Goal: Transaction & Acquisition: Purchase product/service

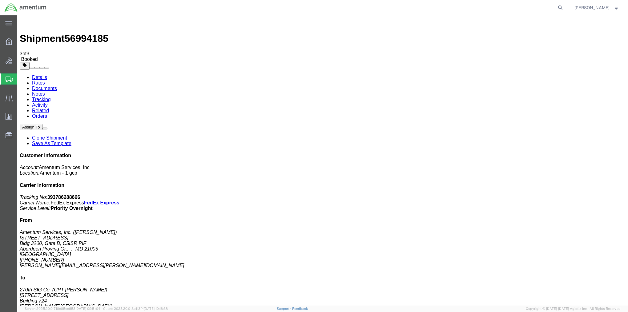
click at [0, 0] on span "Shipment Manager" at bounding box center [0, 0] width 0 height 0
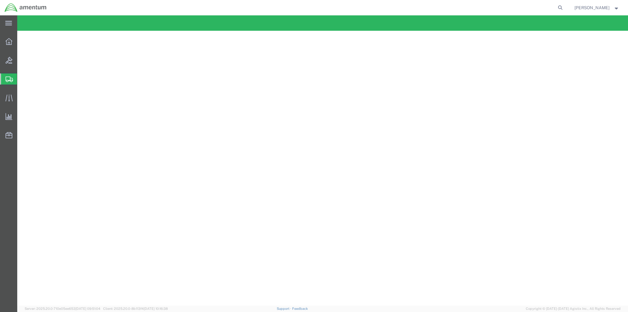
click at [0, 0] on span "Shipment Manager" at bounding box center [0, 0] width 0 height 0
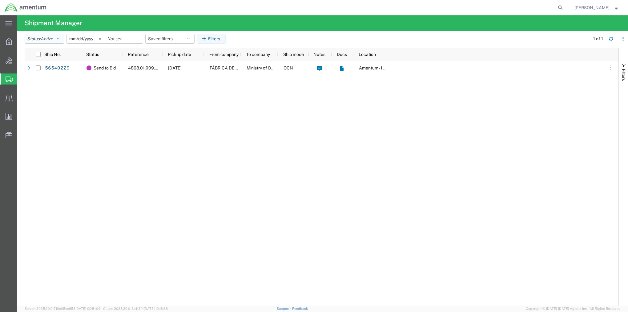
click at [60, 39] on icon "button" at bounding box center [58, 39] width 3 height 4
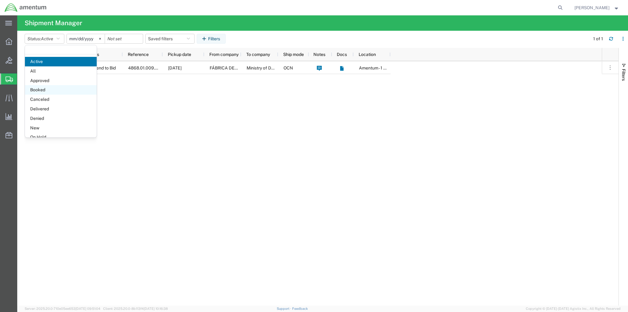
click at [54, 86] on span "Booked" at bounding box center [61, 90] width 72 height 10
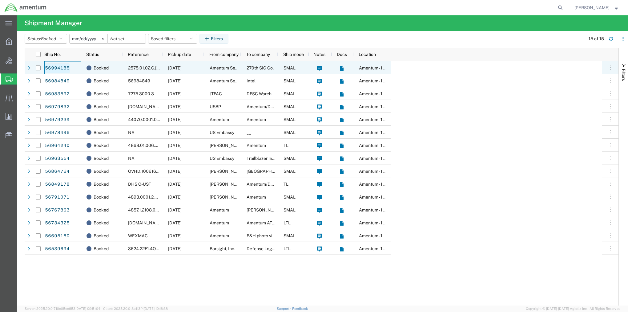
click at [59, 66] on link "56994185" at bounding box center [57, 68] width 25 height 10
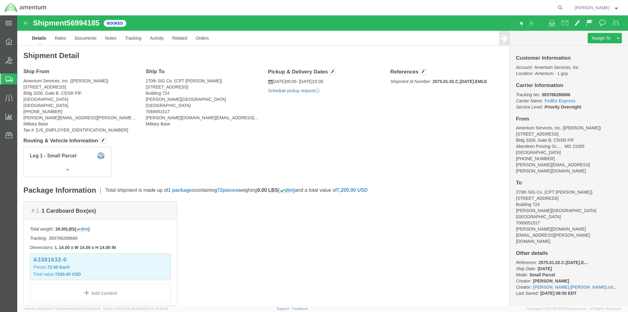
click link "Schedule pickup request"
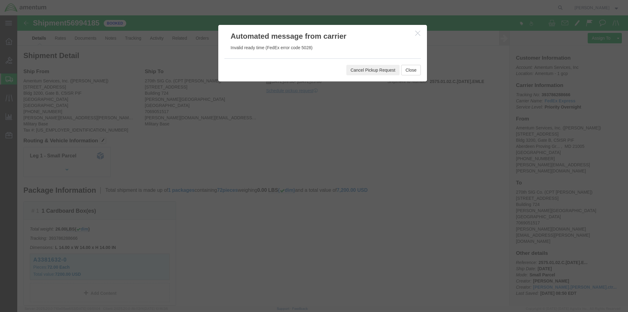
click button "Cancel Pickup Request"
click button "Close"
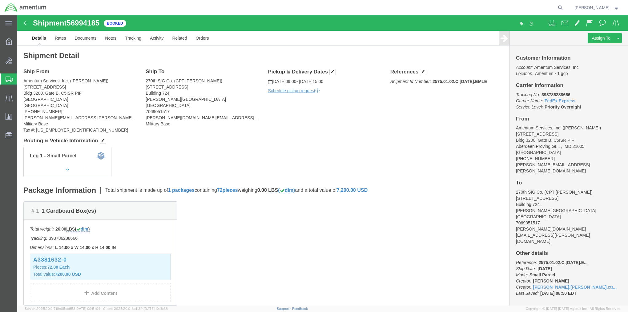
drag, startPoint x: 270, startPoint y: 67, endPoint x: 257, endPoint y: 91, distance: 27.6
click div "Ship From Amentum Services, Inc. ([PERSON_NAME]) [STREET_ADDRESS] [PHONE_NUMBER…"
click icon
click p "[DATE] 09:00 - [DATE] 15:00"
click span "button"
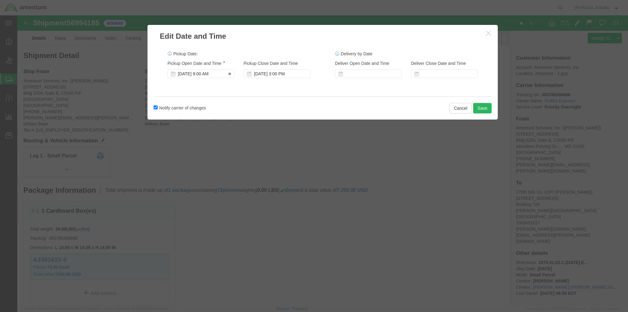
click div "[DATE] 9:00 AM"
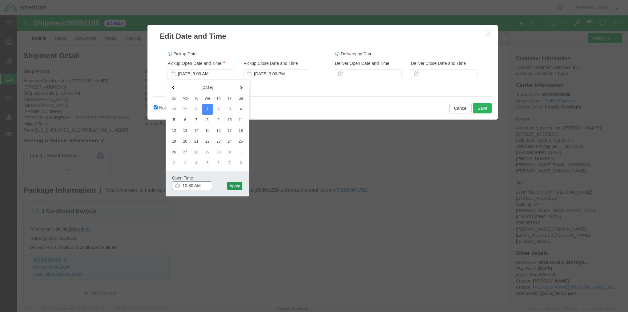
type input "10:30 AM"
click button "Apply"
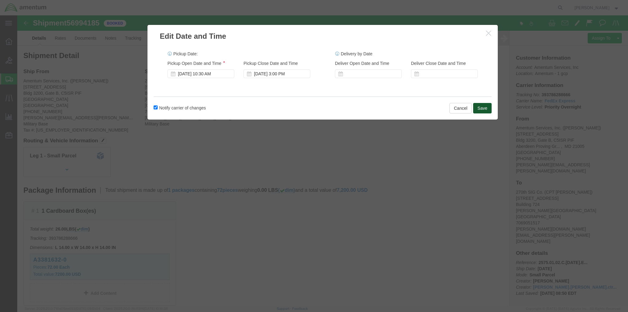
click button "Save"
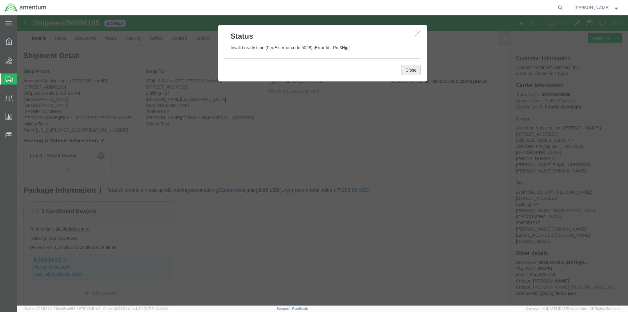
click button "Close"
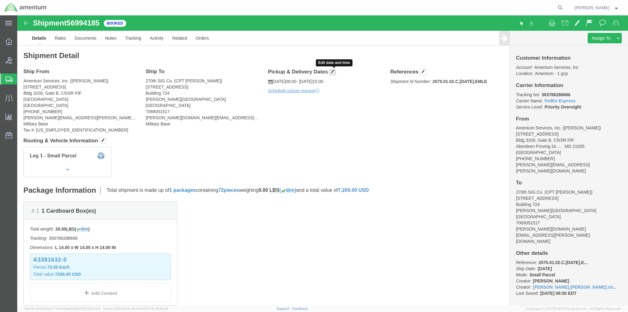
click span "button"
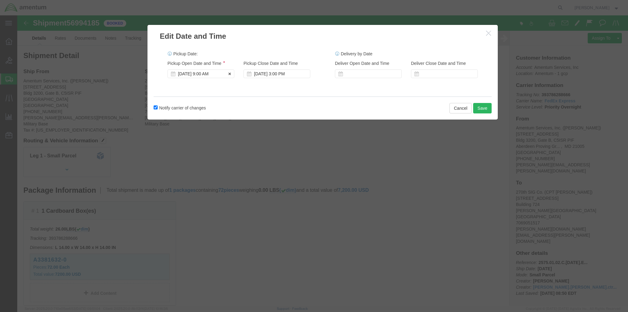
click div "[DATE] 9:00 AM"
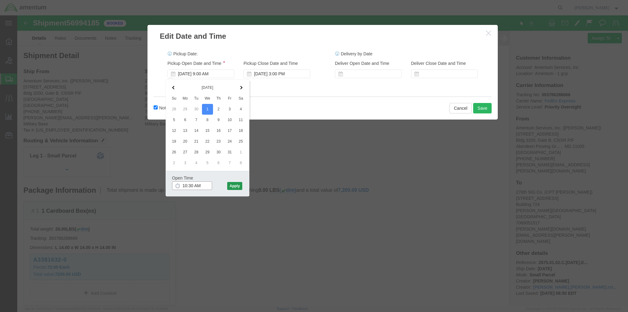
type input "10:30 AM"
click button "Apply"
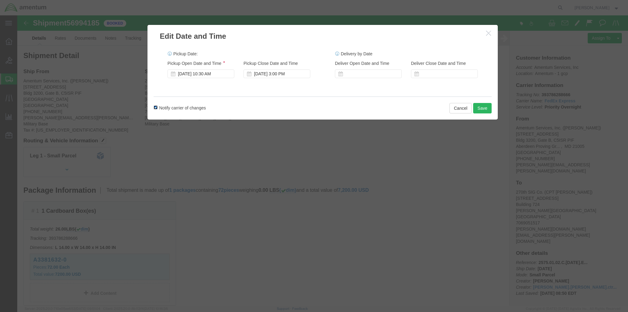
click input "Notify carrier of changes"
checkbox input "false"
click button "Save"
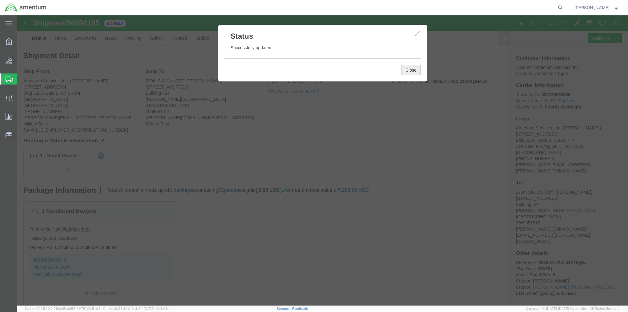
click button "Close"
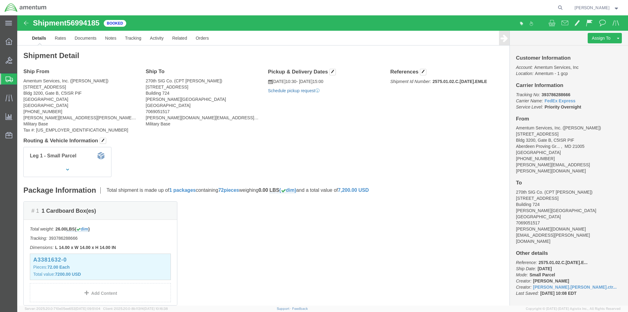
click link "Schedule pickup request"
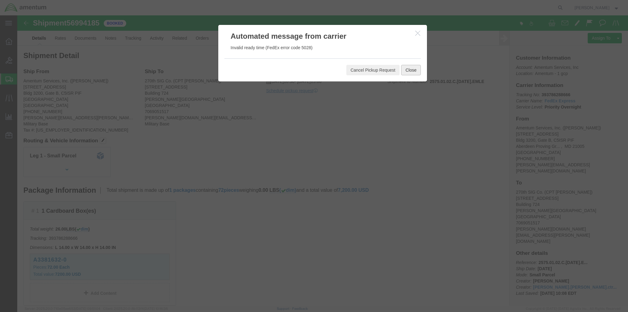
click button "Close"
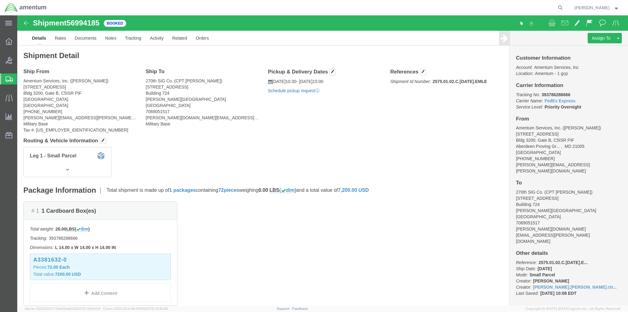
click link "Schedule pickup request"
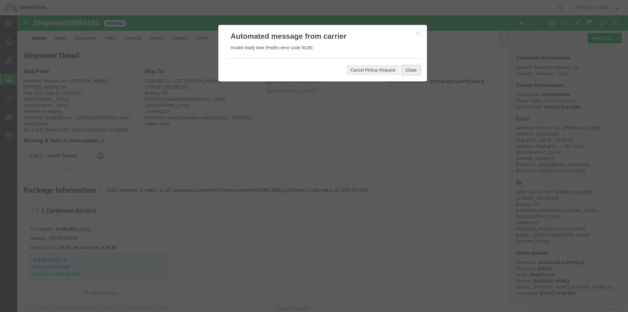
click button "Close"
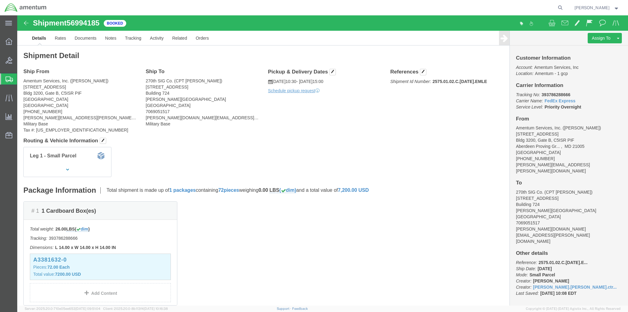
click img
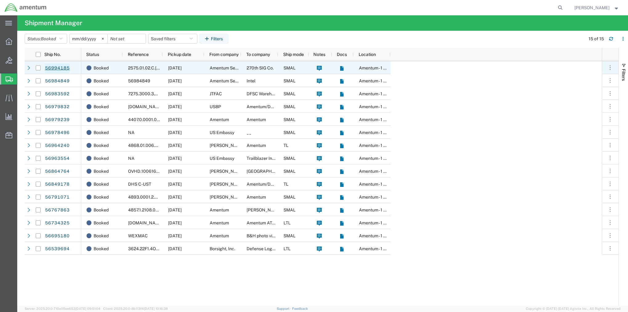
click at [55, 69] on link "56994185" at bounding box center [57, 68] width 25 height 10
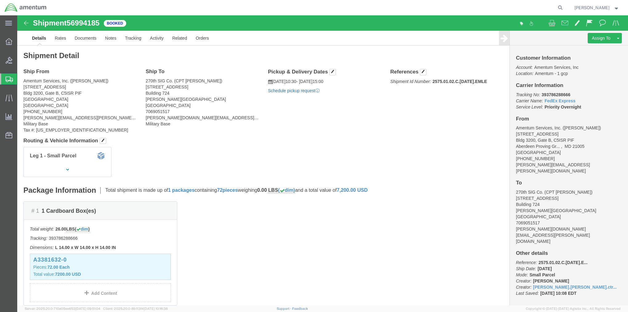
click link "Schedule pickup request"
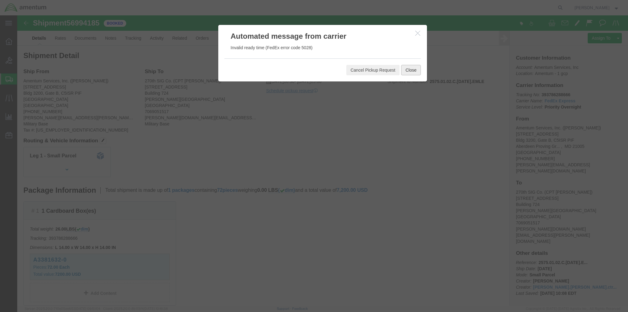
click button "Close"
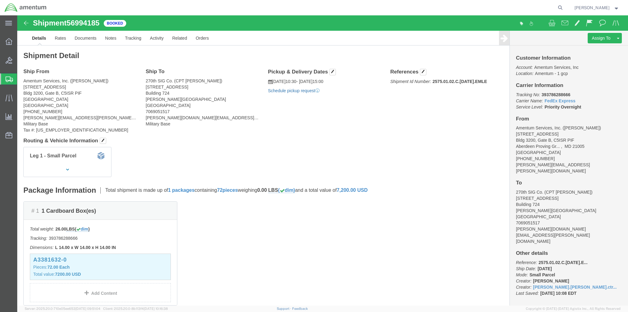
click link "Schedule pickup request"
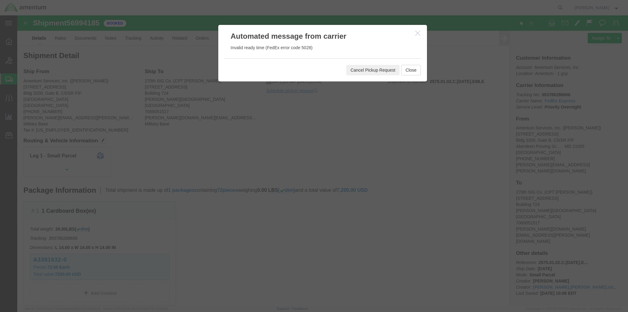
click button "Cancel Pickup Request"
click button "Close"
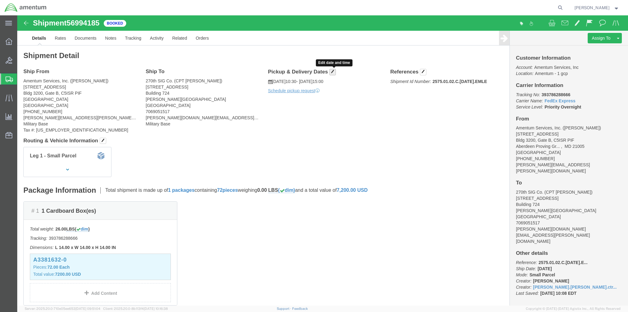
click span "button"
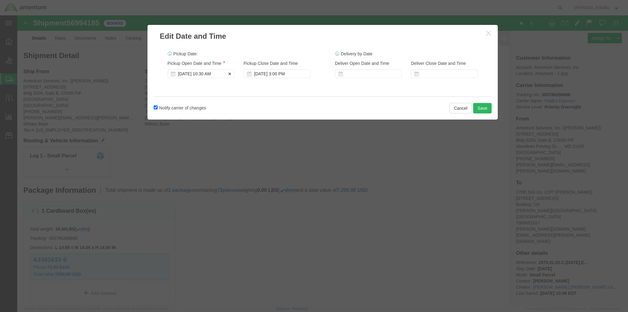
click div "[DATE] 10:30 AM"
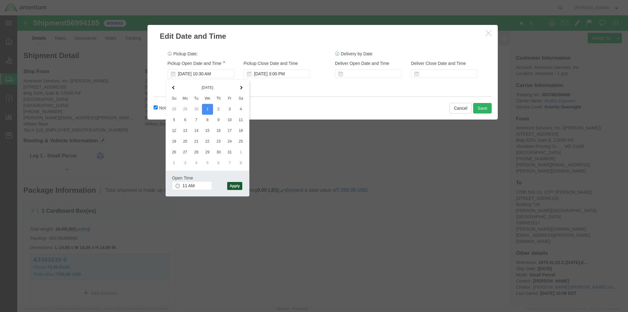
type input "11:00 AM"
click button "Apply"
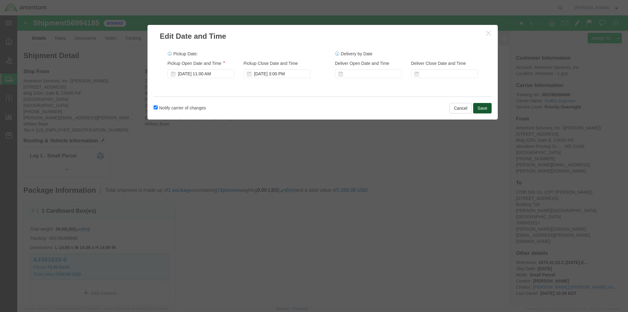
click button "Save"
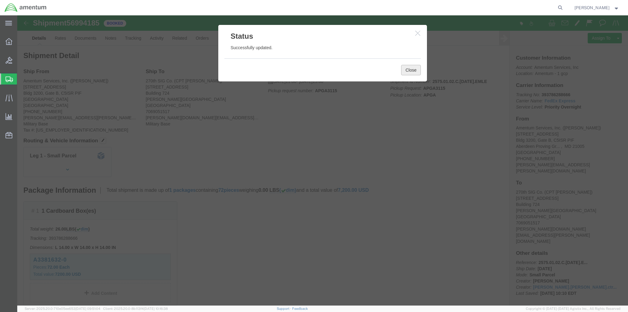
click button "Close"
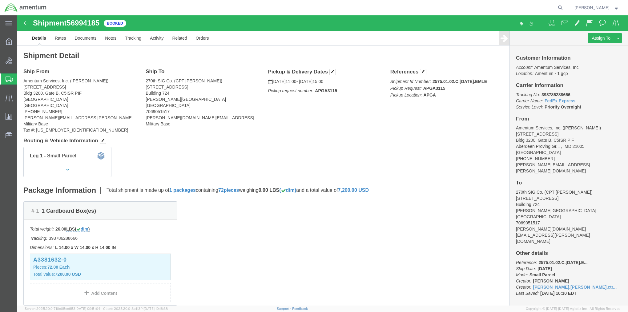
click at [0, 0] on span "Create Shipment" at bounding box center [0, 0] width 0 height 0
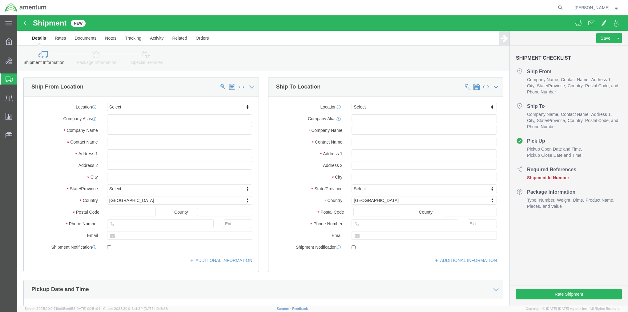
select select
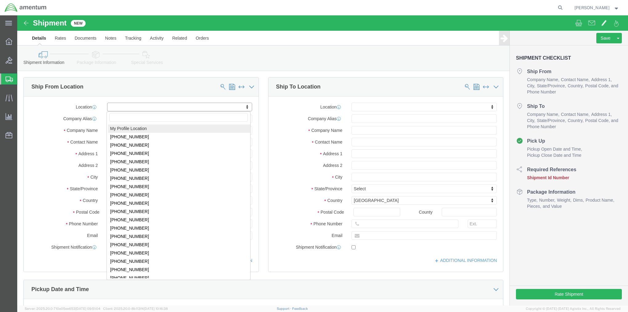
select select "MYPROFILE"
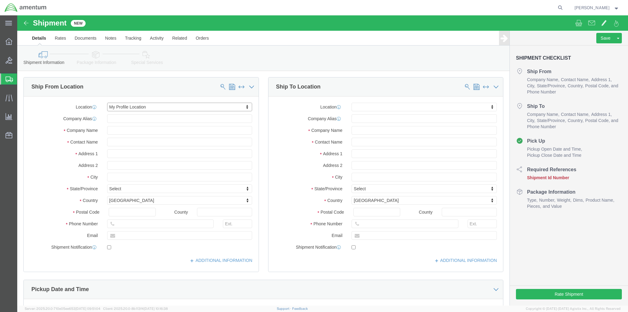
select select "MD"
click link "ADDITIONAL INFORMATION"
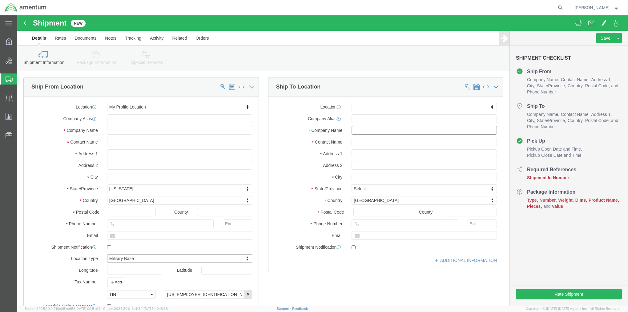
click input "text"
type input "Safran Defense & Space, Inc."
type input "[PERSON_NAME]"
type input "[STREET_ADDRESS][PERSON_NAME]"
type input "[GEOGRAPHIC_DATA]"
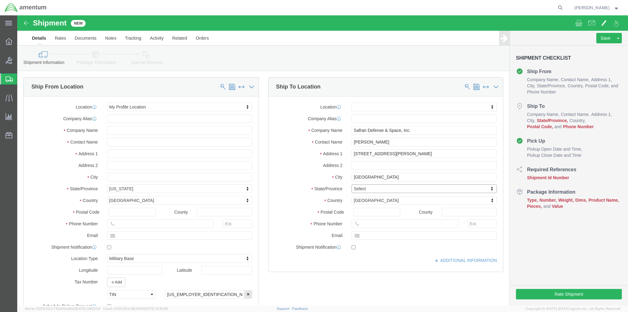
type input "n"
type input "ne"
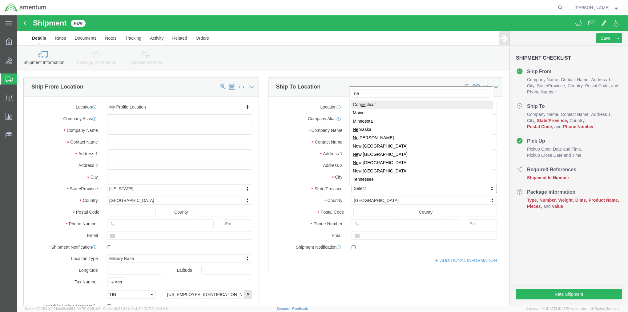
type input "new"
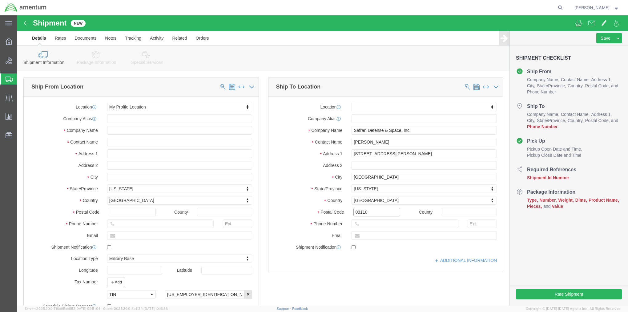
type input "03110"
click input "text"
type input "6032960469"
click link "ADDITIONAL INFORMATION"
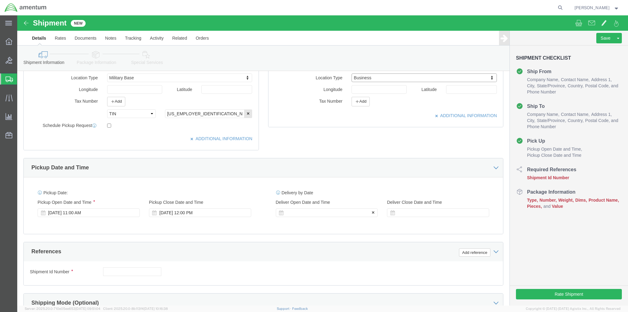
scroll to position [185, 0]
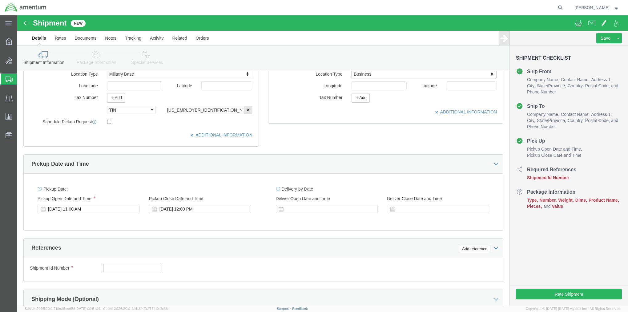
click input "text"
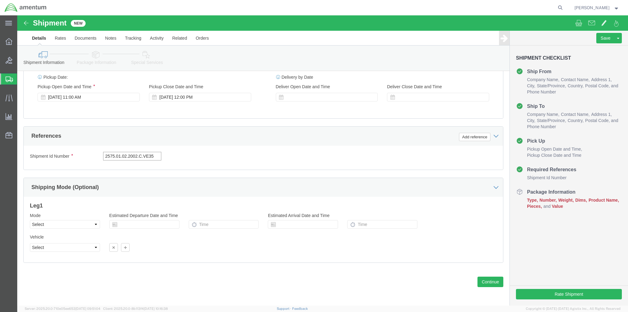
scroll to position [297, 0]
type input "2575.01.02.2002.C.VE35"
click button "Continue"
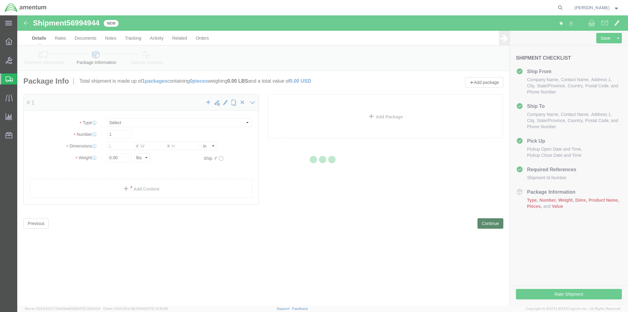
select select "CBOX"
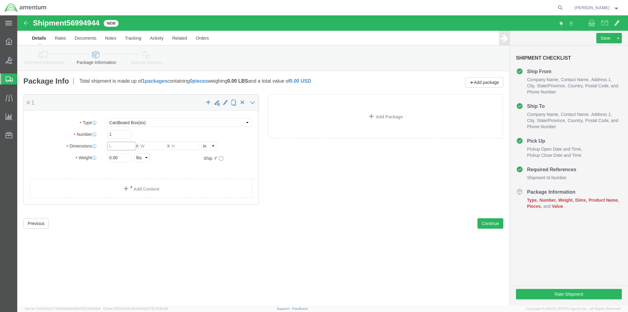
click input "text"
type input "12"
type input "11"
type input "8"
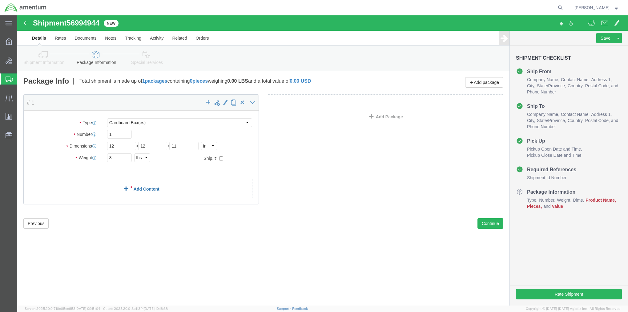
click link "Add Content"
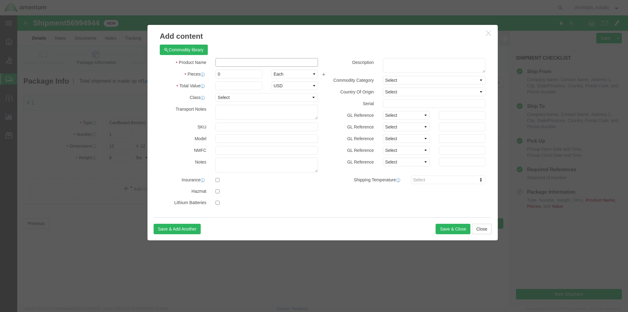
click input "text"
type input "GEONYX Mock-up"
type input "1"
type input "1000"
click button "Save & Close"
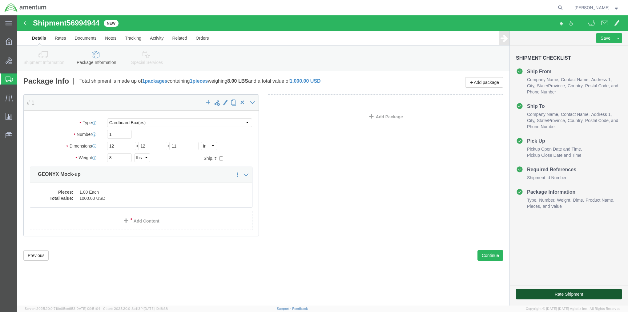
click button "Rate Shipment"
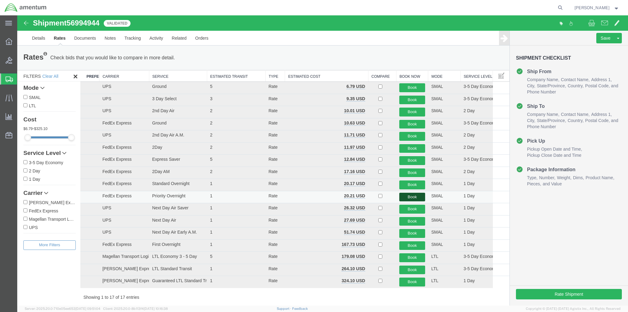
click at [411, 194] on button "Book" at bounding box center [412, 197] width 26 height 9
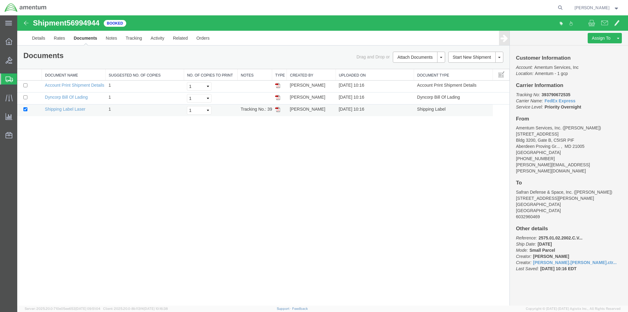
click at [277, 109] on img at bounding box center [277, 109] width 5 height 5
click at [278, 86] on img at bounding box center [277, 85] width 5 height 5
